Goal: Transaction & Acquisition: Purchase product/service

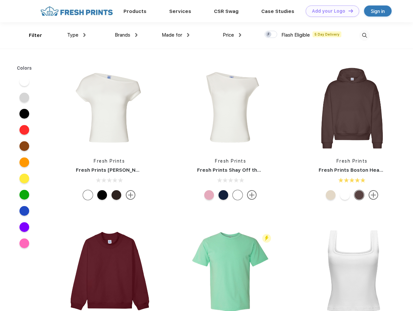
scroll to position [0, 0]
click at [330, 11] on link "Add your Logo Design Tool" at bounding box center [332, 11] width 53 height 11
click at [0, 0] on div "Design Tool" at bounding box center [0, 0] width 0 height 0
click at [348, 11] on link "Add your Logo Design Tool" at bounding box center [332, 11] width 53 height 11
click at [31, 35] on div "Filter" at bounding box center [35, 35] width 13 height 7
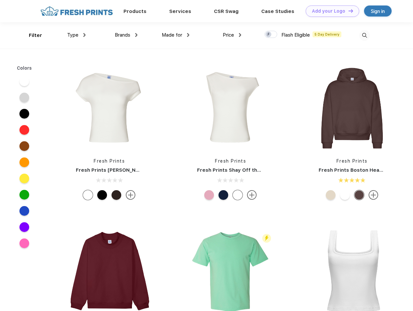
click at [77, 35] on span "Type" at bounding box center [72, 35] width 11 height 6
click at [126, 35] on span "Brands" at bounding box center [123, 35] width 16 height 6
click at [176, 35] on span "Made for" at bounding box center [172, 35] width 20 height 6
click at [232, 35] on span "Price" at bounding box center [228, 35] width 11 height 6
click at [271, 35] on div at bounding box center [271, 34] width 13 height 7
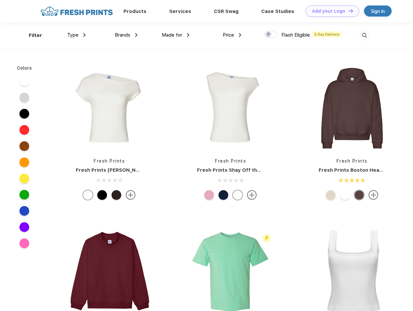
click at [269, 35] on input "checkbox" at bounding box center [267, 32] width 4 height 4
checkbox input "true"
